Goal: Task Accomplishment & Management: Complete application form

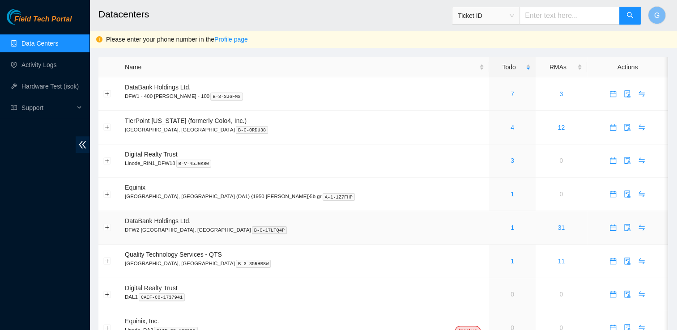
click at [170, 226] on p "DFW2 Richardson, TX B-C-17LTQ4P" at bounding box center [305, 230] width 360 height 8
click at [494, 227] on div "1" at bounding box center [512, 228] width 36 height 10
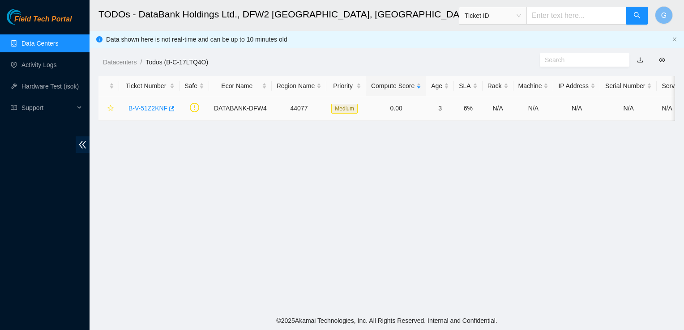
click at [157, 107] on link "B-V-51Z2KNF" at bounding box center [148, 108] width 39 height 7
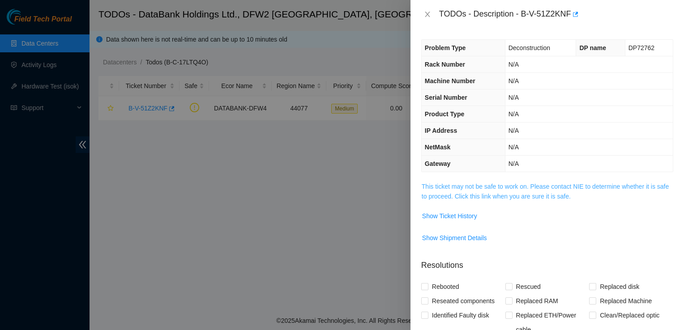
click at [502, 193] on link "This ticket may not be safe to work on. Please contact NIE to determine whether…" at bounding box center [545, 191] width 247 height 17
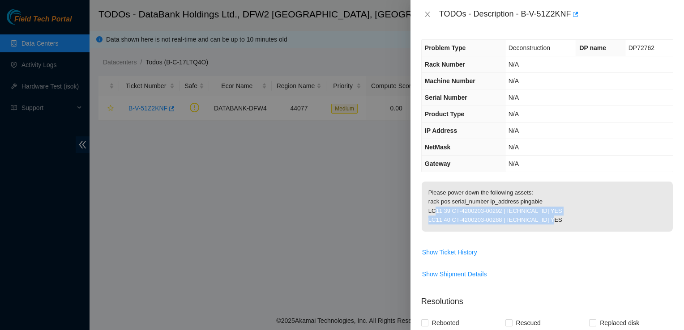
drag, startPoint x: 550, startPoint y: 231, endPoint x: 426, endPoint y: 219, distance: 124.2
click at [426, 219] on p "Please power down the following assets: rack pos serial_number ip_address pinga…" at bounding box center [547, 207] width 251 height 50
copy p "LC11 39 CT-4200203-00292 23.41.15.180 YES LC11 40 CT-4200203-00288 23.41.15.181…"
click at [340, 280] on div at bounding box center [342, 165] width 684 height 330
click at [600, 289] on td "Show Shipment Details" at bounding box center [547, 278] width 252 height 22
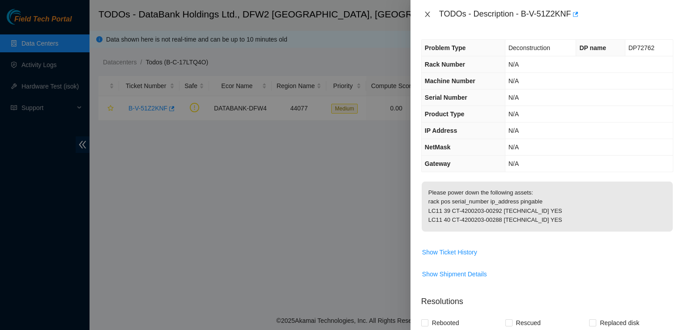
click at [428, 12] on icon "close" at bounding box center [427, 14] width 7 height 7
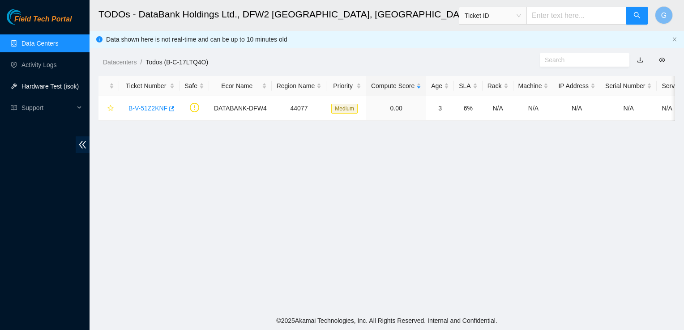
click at [47, 90] on link "Hardware Test (isok)" at bounding box center [49, 86] width 57 height 7
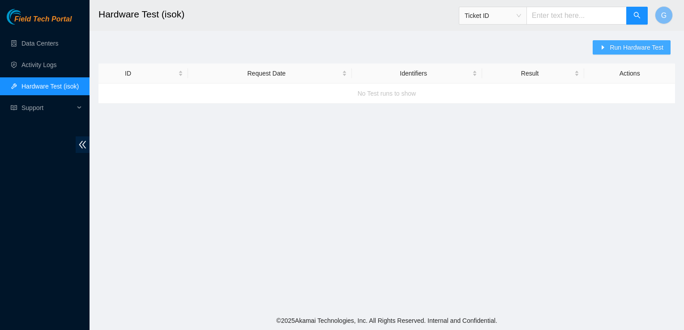
click at [622, 49] on span "Run Hardware Test" at bounding box center [637, 48] width 54 height 10
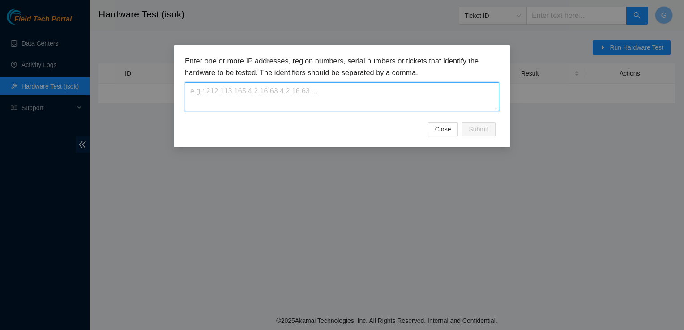
click at [335, 95] on textarea at bounding box center [342, 96] width 314 height 29
paste textarea "23.41.15.181"
click at [193, 90] on textarea "23.41.15.181" at bounding box center [342, 96] width 314 height 29
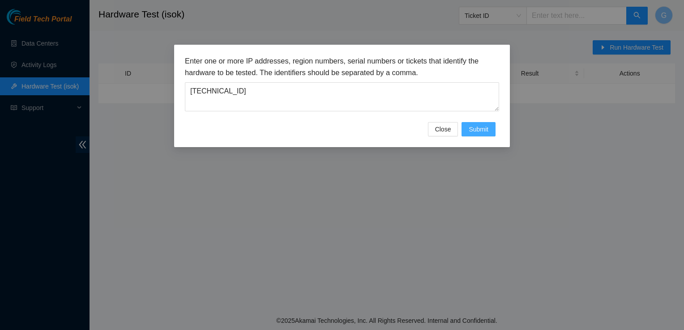
click at [485, 129] on span "Submit" at bounding box center [479, 129] width 20 height 10
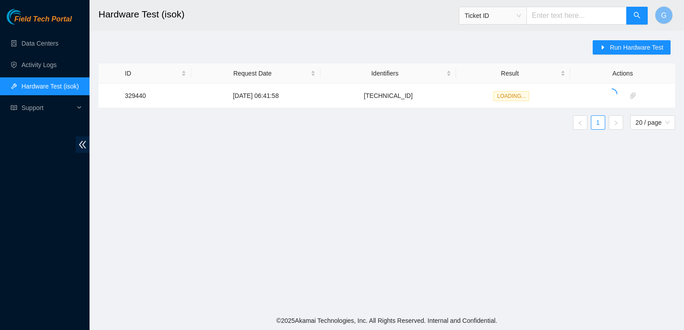
click at [333, 125] on ul "1 20 / page" at bounding box center [387, 123] width 577 height 14
drag, startPoint x: 426, startPoint y: 97, endPoint x: 387, endPoint y: 93, distance: 39.2
click at [387, 93] on td "23.41.15.181" at bounding box center [387, 96] width 135 height 25
copy td "23.41.15.181"
click at [626, 47] on span "Run Hardware Test" at bounding box center [637, 48] width 54 height 10
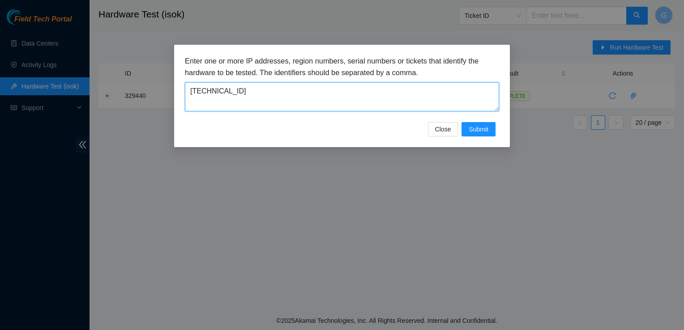
click at [291, 100] on textarea "23.41.15.181" at bounding box center [342, 96] width 314 height 29
click at [252, 95] on textarea "23.41.15.181" at bounding box center [342, 96] width 314 height 29
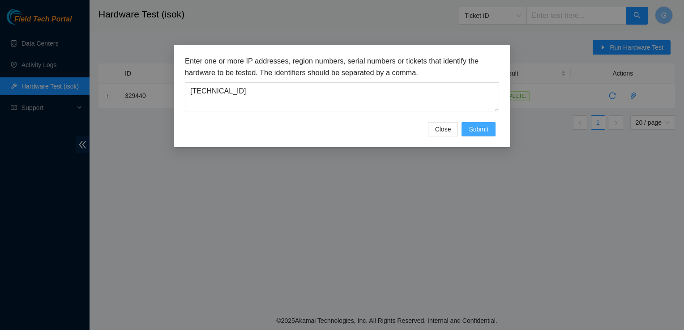
click at [475, 134] on button "Submit" at bounding box center [479, 129] width 34 height 14
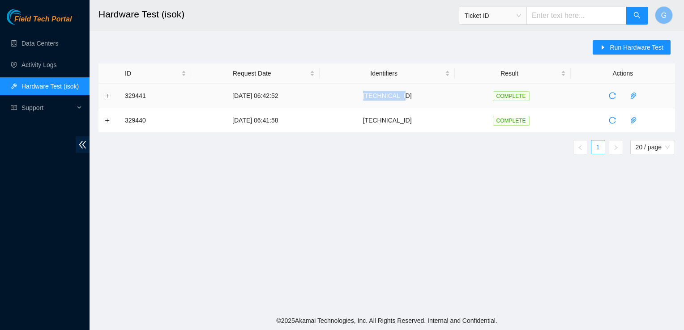
drag, startPoint x: 423, startPoint y: 98, endPoint x: 384, endPoint y: 94, distance: 39.1
click at [384, 94] on td "23.41.15.180" at bounding box center [387, 96] width 135 height 25
copy td "23.41.15.180"
drag, startPoint x: 421, startPoint y: 95, endPoint x: 385, endPoint y: 93, distance: 36.3
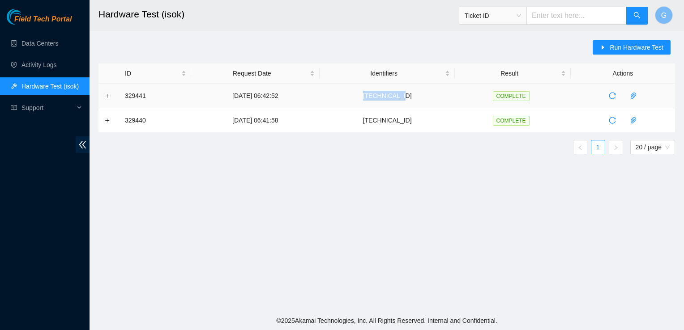
click at [385, 93] on td "23.41.15.180" at bounding box center [387, 96] width 135 height 25
copy td "23.41.15.180"
click at [621, 44] on span "Run Hardware Test" at bounding box center [637, 48] width 54 height 10
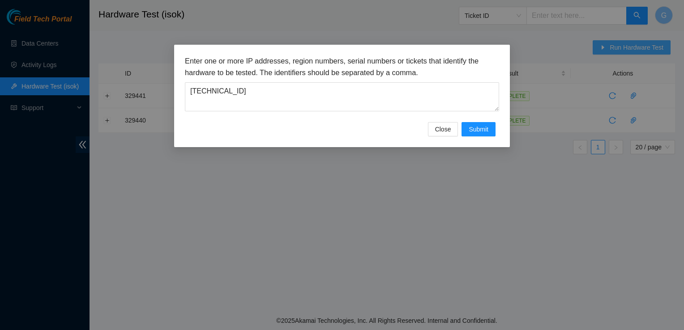
click at [621, 44] on div "Enter one or more IP addresses, region numbers, serial numbers or tickets that …" at bounding box center [342, 165] width 684 height 330
click at [475, 133] on span "Submit" at bounding box center [479, 129] width 20 height 10
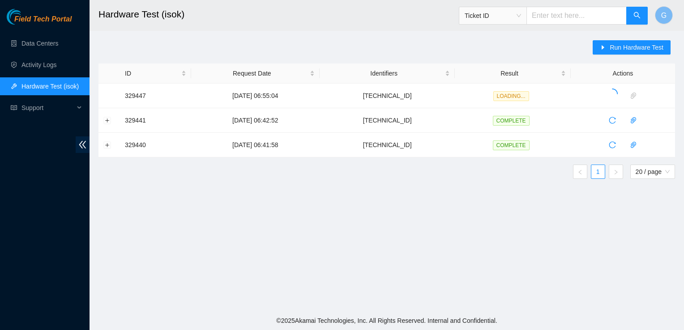
click at [593, 42] on div "Run Hardware Test ID Request Date Identifiers Result Actions 329447 01-09-2025 …" at bounding box center [387, 113] width 577 height 146
click at [632, 48] on span "Run Hardware Test" at bounding box center [637, 48] width 54 height 10
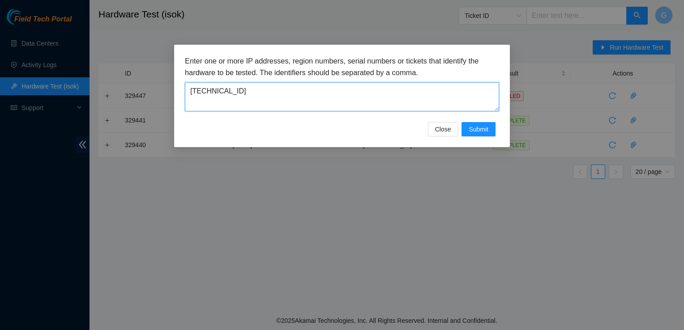
click at [292, 88] on textarea "23.41.15.180" at bounding box center [342, 96] width 314 height 29
type textarea "23.41.15.181"
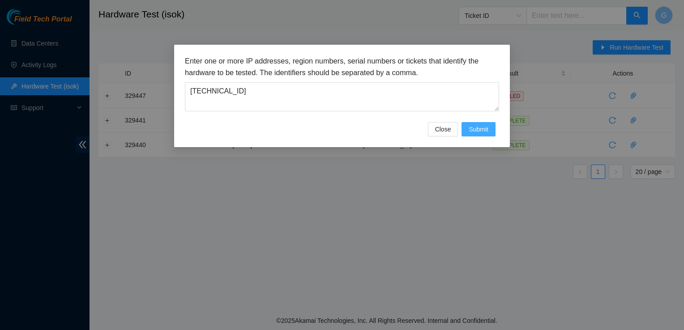
click at [478, 129] on span "Submit" at bounding box center [479, 129] width 20 height 10
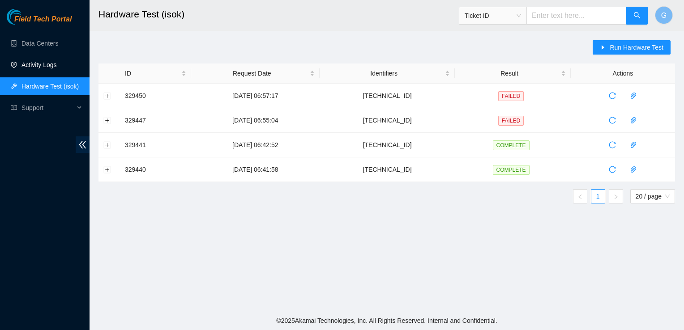
click at [39, 67] on link "Activity Logs" at bounding box center [38, 64] width 35 height 7
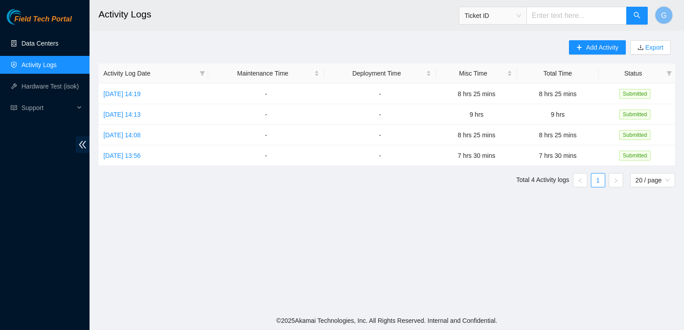
click at [42, 40] on link "Data Centers" at bounding box center [39, 43] width 37 height 7
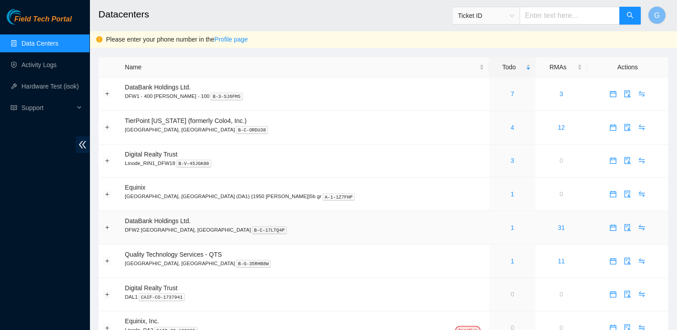
click at [494, 227] on div "1" at bounding box center [512, 228] width 36 height 10
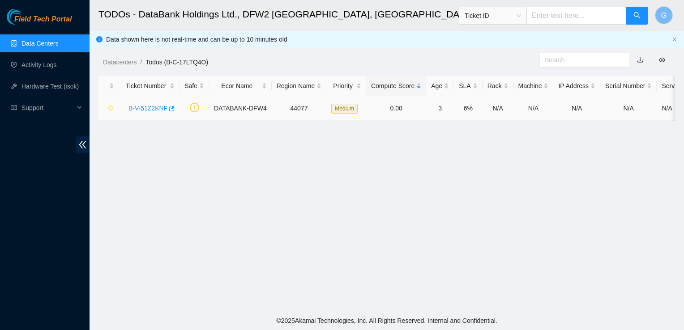
click at [153, 109] on link "B-V-51Z2KNF" at bounding box center [148, 108] width 39 height 7
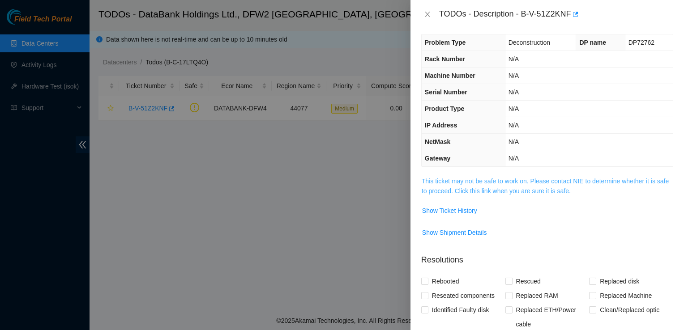
scroll to position [6, 0]
click at [530, 187] on link "This ticket may not be safe to work on. Please contact NIE to determine whether…" at bounding box center [545, 185] width 247 height 17
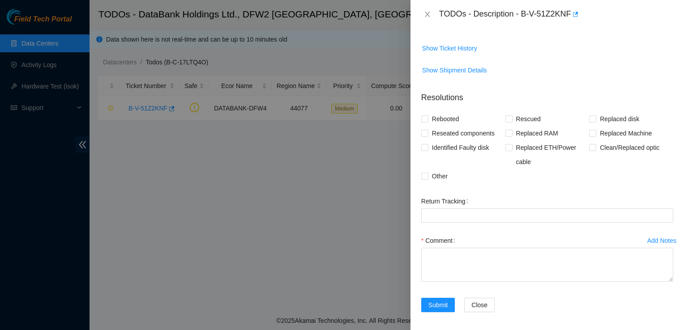
scroll to position [205, 0]
click at [426, 178] on input "Other" at bounding box center [424, 175] width 6 height 6
checkbox input "true"
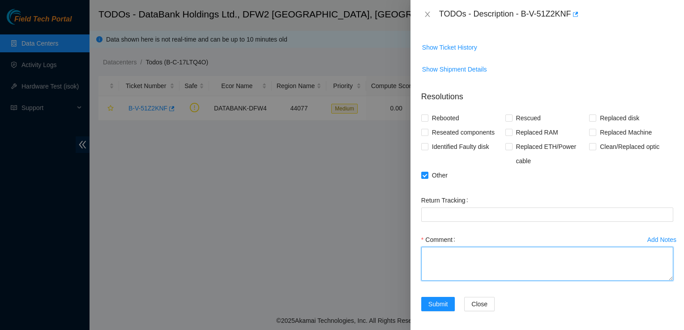
click at [448, 261] on textarea "Comment" at bounding box center [547, 264] width 252 height 34
click at [575, 264] on textarea "Validated SN. Removed power cables to power down. IP addresses are offline" at bounding box center [547, 264] width 252 height 34
click at [460, 261] on textarea "Validated SN. Removed power cables to power down. Ran ISOK IP addresses are off…" at bounding box center [547, 264] width 252 height 34
click at [636, 261] on textarea "Validated serial numbers. Removed power cables to power down. Ran ISOK IP addre…" at bounding box center [547, 264] width 252 height 34
click at [485, 273] on textarea "Validated serial numbers. Removed power cables to power down. Ran ISOK and IP a…" at bounding box center [547, 264] width 252 height 34
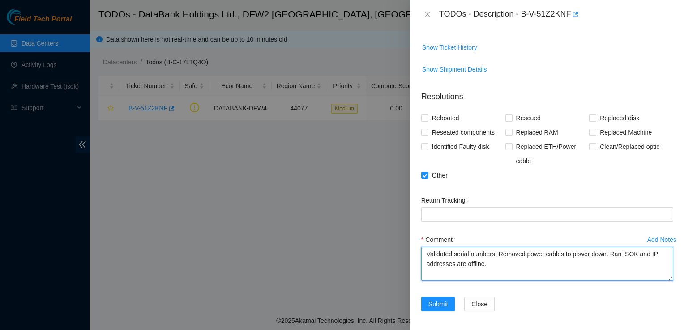
drag, startPoint x: 496, startPoint y: 277, endPoint x: 415, endPoint y: 227, distance: 95.7
click at [415, 227] on div "Problem Type Deconstruction DP name DP72762 Rack Number N/A Machine Number N/A …" at bounding box center [548, 180] width 274 height 302
type textarea "Validated serial numbers. Removed power cables to power down. Ran ISOK and IP a…"
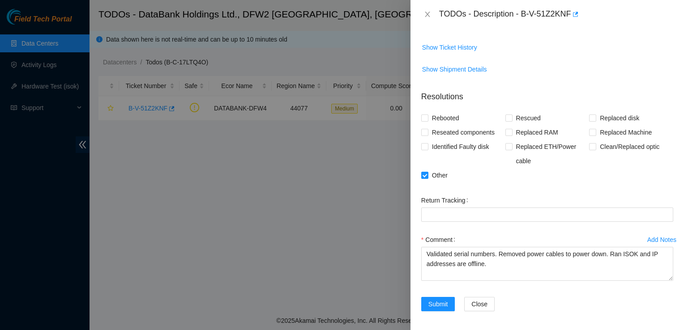
click at [525, 202] on div "Return Tracking" at bounding box center [547, 200] width 252 height 14
click at [435, 309] on span "Submit" at bounding box center [439, 305] width 20 height 10
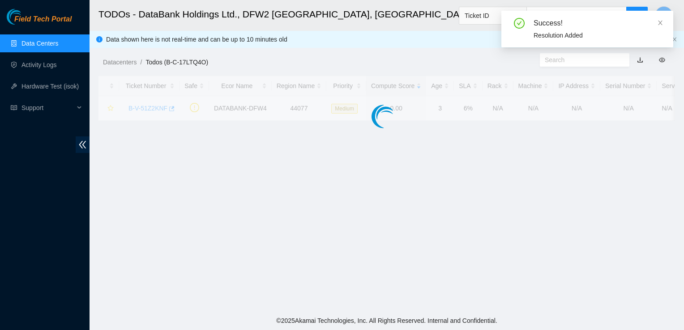
scroll to position [184, 0]
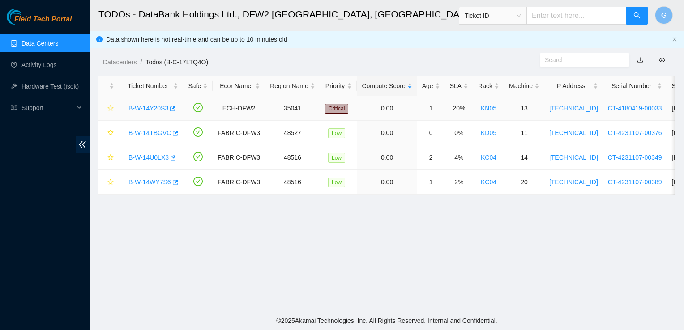
click at [154, 108] on link "B-W-14Y20S3" at bounding box center [149, 108] width 40 height 7
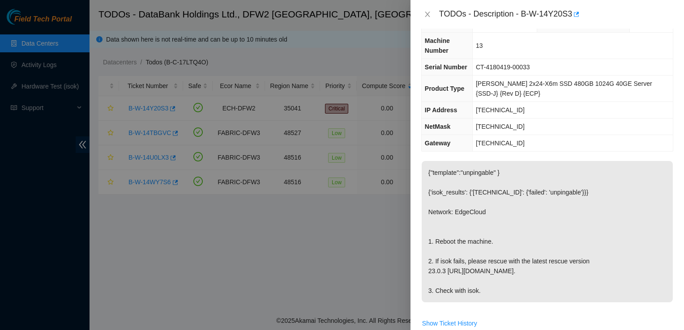
scroll to position [0, 0]
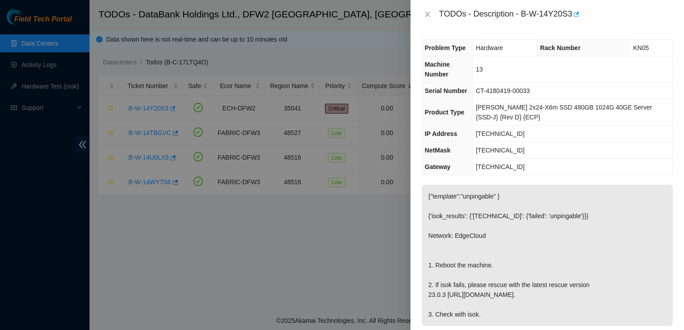
click at [250, 240] on div at bounding box center [342, 165] width 684 height 330
click at [347, 40] on div at bounding box center [342, 165] width 684 height 330
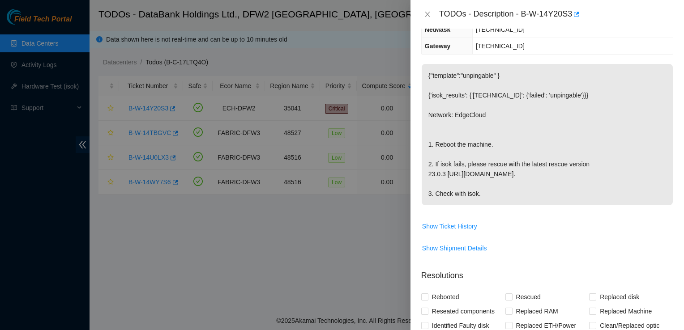
scroll to position [121, 0]
click at [454, 231] on span "Show Ticket History" at bounding box center [449, 226] width 55 height 10
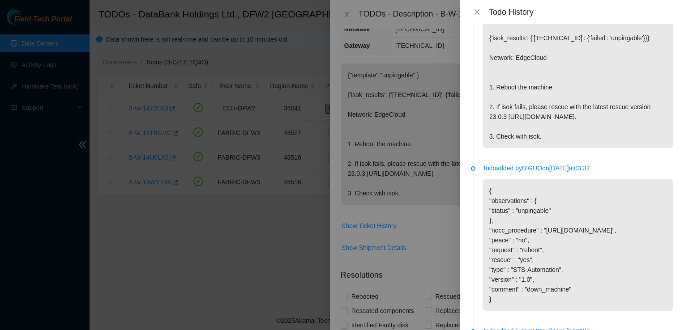
scroll to position [0, 0]
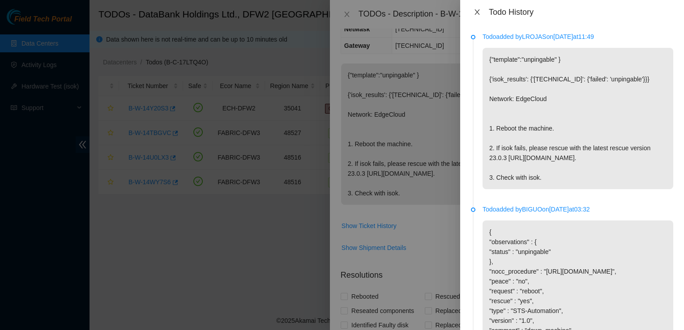
click at [476, 11] on icon "close" at bounding box center [477, 11] width 5 height 5
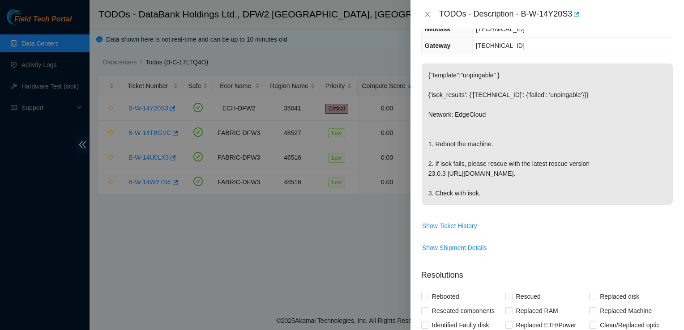
click at [467, 82] on p "{"template":"unpingable" } {'isok_results': {'96.17.195.7': {'failed': 'unpinga…" at bounding box center [547, 134] width 251 height 141
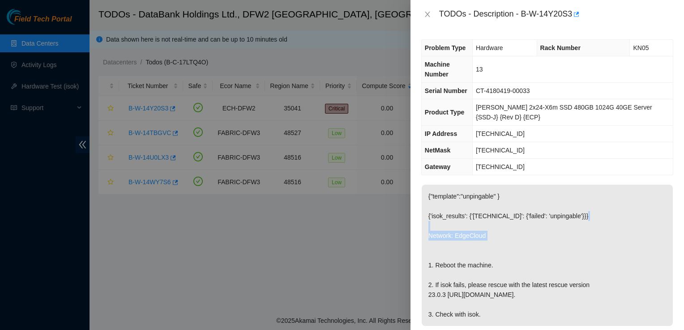
drag, startPoint x: 635, startPoint y: 248, endPoint x: 663, endPoint y: 227, distance: 34.8
click at [663, 227] on p "{"template":"unpingable" } {'isok_results': {'96.17.195.7': {'failed': 'unpinga…" at bounding box center [547, 255] width 251 height 141
drag, startPoint x: 663, startPoint y: 227, endPoint x: 629, endPoint y: 270, distance: 54.8
click at [629, 270] on p "{"template":"unpingable" } {'isok_results': {'96.17.195.7': {'failed': 'unpinga…" at bounding box center [547, 255] width 251 height 141
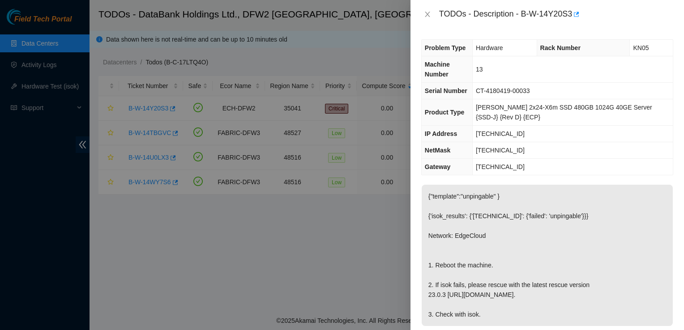
drag, startPoint x: 510, startPoint y: 307, endPoint x: 425, endPoint y: 60, distance: 260.7
click at [425, 60] on div "Problem Type Hardware Rack Number KN05 Machine Number 13 Serial Number CT-41804…" at bounding box center [548, 180] width 274 height 302
copy div "Machine Number 13 Serial Number CT-4180419-00033 Product Type Ciara 2x24-X6m SS…"
click at [410, 50] on div at bounding box center [342, 165] width 684 height 330
drag, startPoint x: 647, startPoint y: 225, endPoint x: 659, endPoint y: 219, distance: 13.8
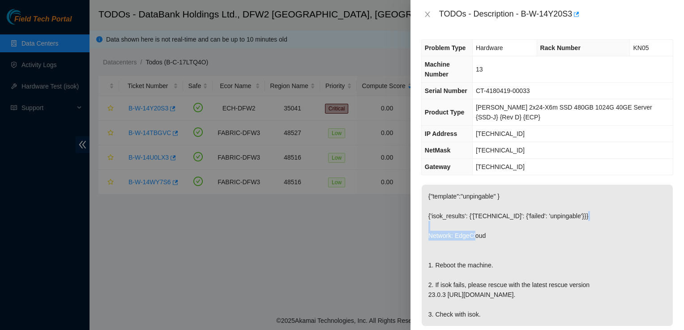
click at [659, 219] on p "{"template":"unpingable" } {'isok_results': {'96.17.195.7': {'failed': 'unpinga…" at bounding box center [547, 255] width 251 height 141
drag, startPoint x: 672, startPoint y: 189, endPoint x: 675, endPoint y: 197, distance: 9.1
click at [675, 197] on div "Problem Type Hardware Rack Number KN05 Machine Number 13 Serial Number CT-41804…" at bounding box center [548, 180] width 274 height 302
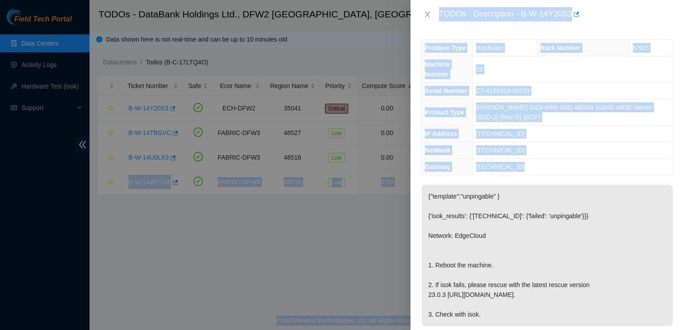
drag, startPoint x: 675, startPoint y: 197, endPoint x: 685, endPoint y: 163, distance: 34.9
click at [684, 163] on html "Field Tech Portal Data Centers Activity Logs Hardware Test (isok) Support TODOs…" at bounding box center [342, 165] width 684 height 330
drag, startPoint x: 685, startPoint y: 163, endPoint x: 670, endPoint y: 214, distance: 52.7
click at [670, 214] on div "Problem Type Hardware Rack Number KN05 Machine Number 13 Serial Number CT-41804…" at bounding box center [548, 180] width 274 height 302
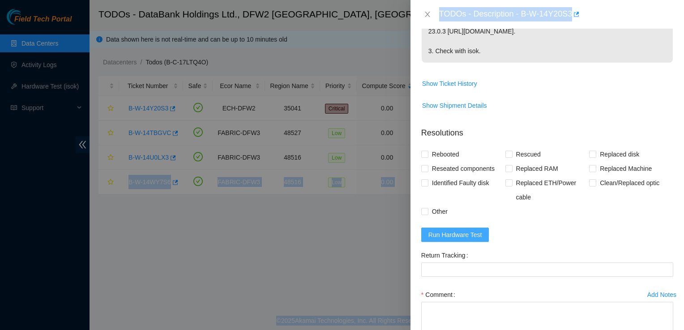
click at [456, 240] on span "Run Hardware Test" at bounding box center [456, 235] width 54 height 10
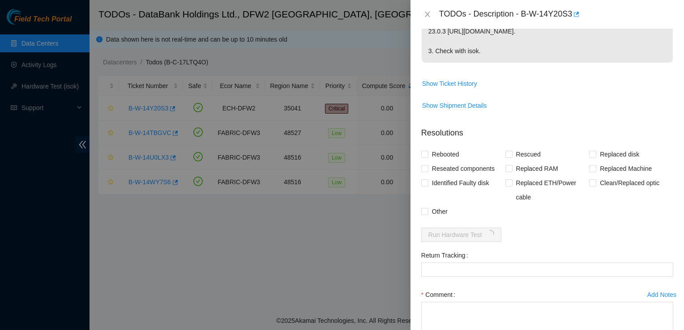
click at [664, 253] on form "Resolutions Rebooted Rescued Replaced disk Reseated components Replaced RAM Rep…" at bounding box center [547, 248] width 252 height 257
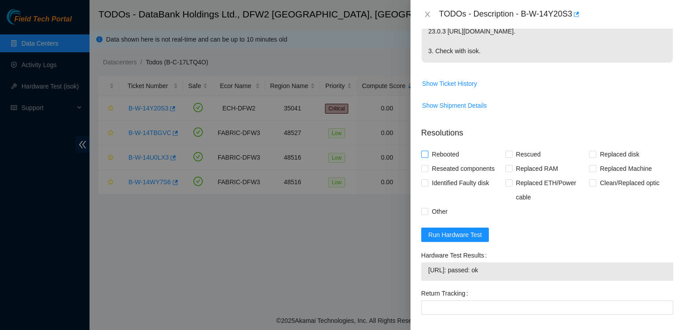
click at [426, 157] on input "Rebooted" at bounding box center [424, 154] width 6 height 6
checkbox input "true"
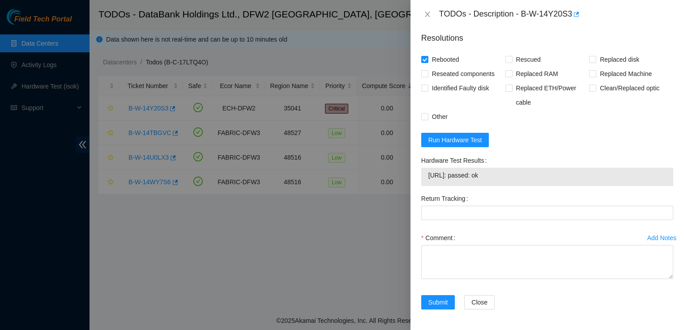
scroll to position [388, 0]
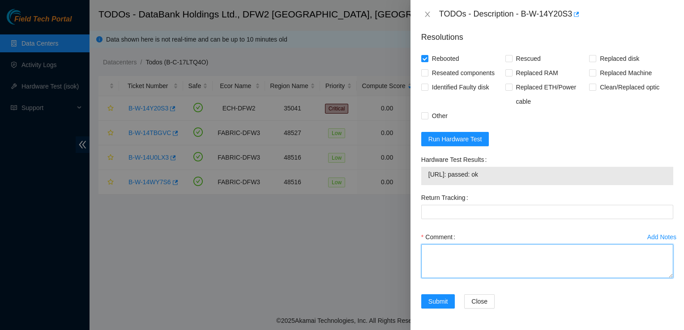
click at [493, 265] on textarea "Comment" at bounding box center [547, 261] width 252 height 34
type textarea "Rebooted machine"
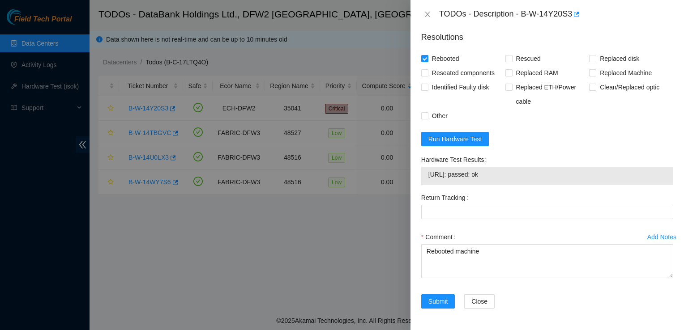
click at [436, 290] on div "Add Notes Comment Rebooted machine" at bounding box center [547, 262] width 259 height 64
drag, startPoint x: 436, startPoint y: 290, endPoint x: 438, endPoint y: 308, distance: 18.4
click at [438, 308] on button "Submit" at bounding box center [438, 302] width 34 height 14
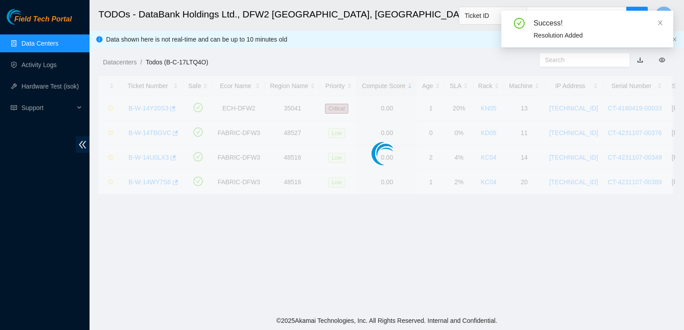
scroll to position [240, 0]
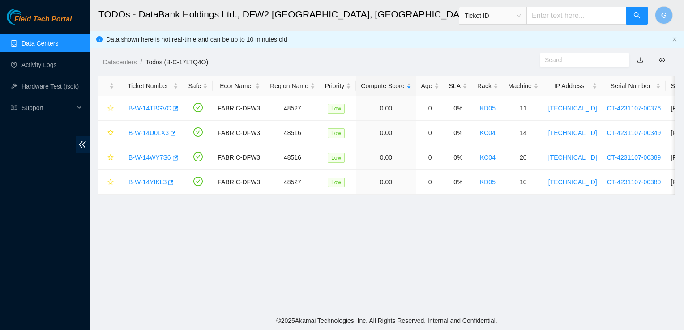
click at [288, 2] on h2 "TODOs - DataBank Holdings Ltd., DFW2 Richardson, TX" at bounding box center [332, 14] width 467 height 29
click at [643, 253] on main "TODOs - DataBank Holdings Ltd., DFW2 Richardson, TX Ticket ID G Data shown here…" at bounding box center [387, 156] width 595 height 312
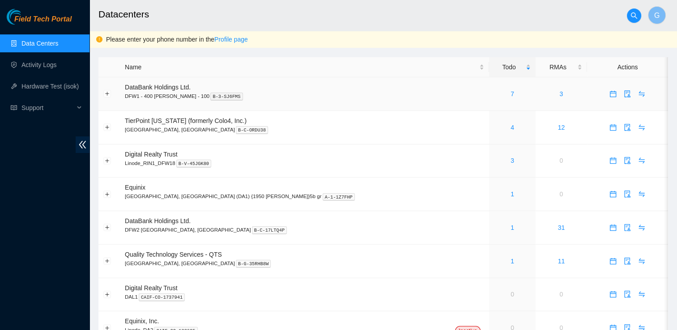
scroll to position [43, 0]
